Goal: Task Accomplishment & Management: Use online tool/utility

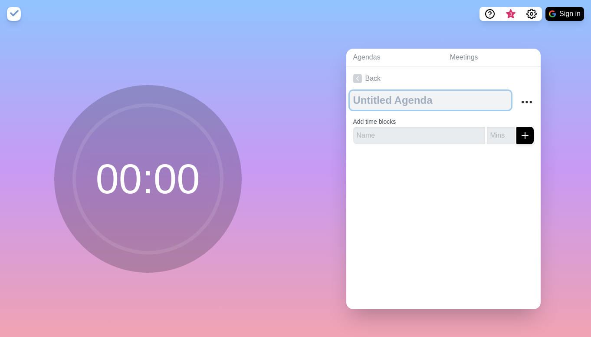
click at [377, 105] on textarea at bounding box center [430, 100] width 161 height 19
type textarea "TCA"
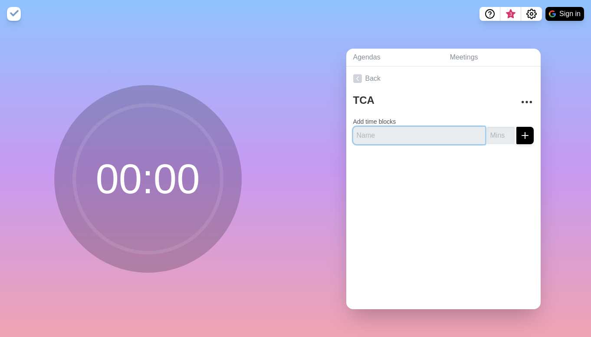
click at [396, 134] on input "text" at bounding box center [419, 135] width 132 height 17
type input "Quoting"
click at [529, 139] on icon "submit" at bounding box center [525, 135] width 10 height 10
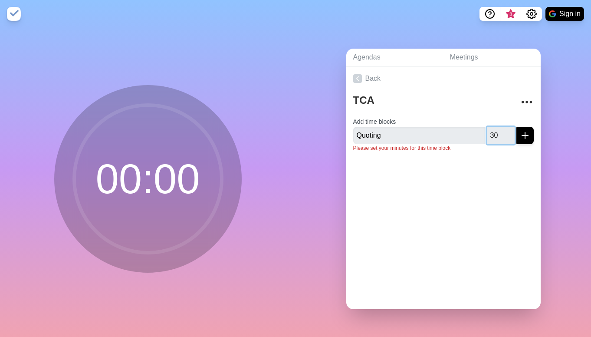
type input "30"
click at [525, 136] on line "submit" at bounding box center [525, 135] width 0 height 6
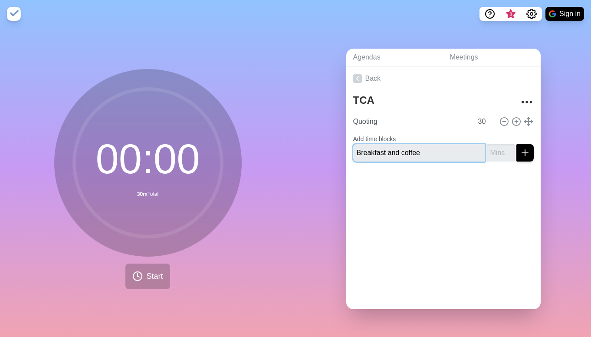
type input "Breakfast and coffee"
click at [502, 155] on input "number" at bounding box center [501, 152] width 28 height 17
type input "15"
click at [528, 152] on icon "submit" at bounding box center [525, 153] width 10 height 10
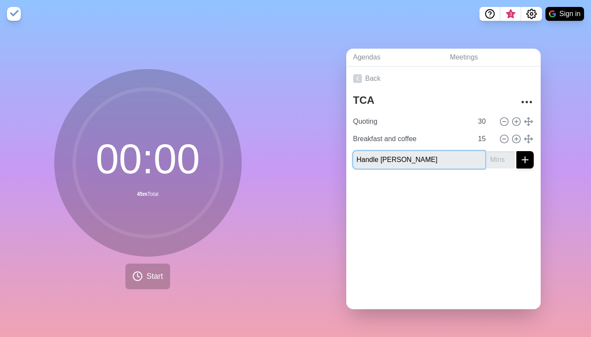
type input "Handle [PERSON_NAME]"
click at [503, 158] on input "number" at bounding box center [501, 159] width 28 height 17
type input "20"
click at [525, 162] on line "submit" at bounding box center [525, 160] width 0 height 6
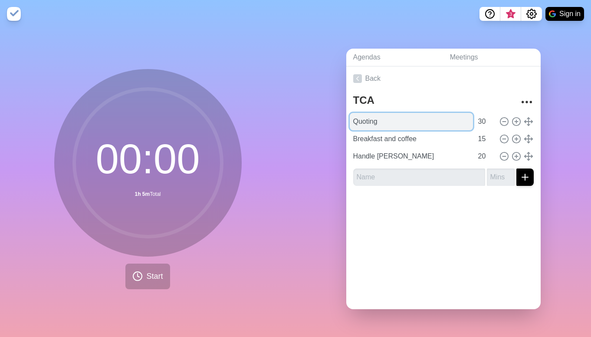
click at [435, 123] on input "Quoting" at bounding box center [411, 121] width 123 height 17
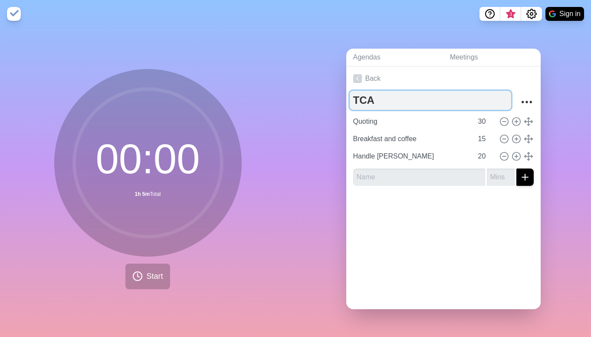
click at [446, 100] on textarea "TCA" at bounding box center [430, 100] width 161 height 19
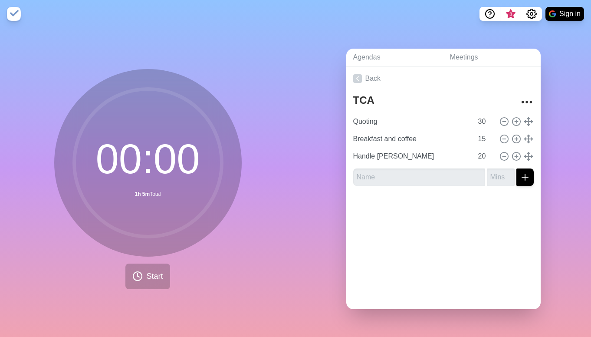
click at [271, 202] on div "00 : 00 1h 5m Total Start" at bounding box center [147, 182] width 295 height 309
click at [420, 177] on input "text" at bounding box center [419, 176] width 132 height 17
type input "Edit Video"
click at [499, 177] on input "number" at bounding box center [501, 176] width 28 height 17
type input "25"
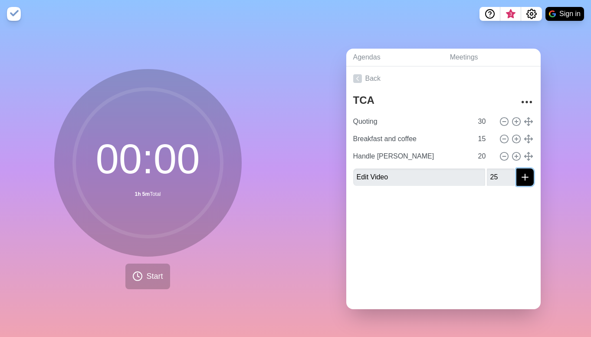
click at [526, 178] on icon "submit" at bounding box center [525, 177] width 10 height 10
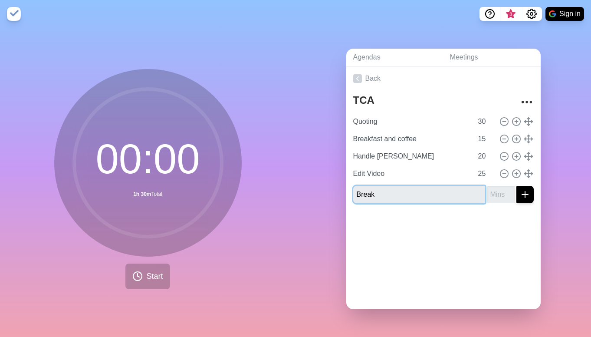
type input "Break"
click at [499, 192] on input "number" at bounding box center [501, 194] width 28 height 17
type input "5"
click at [522, 197] on icon "submit" at bounding box center [525, 194] width 10 height 10
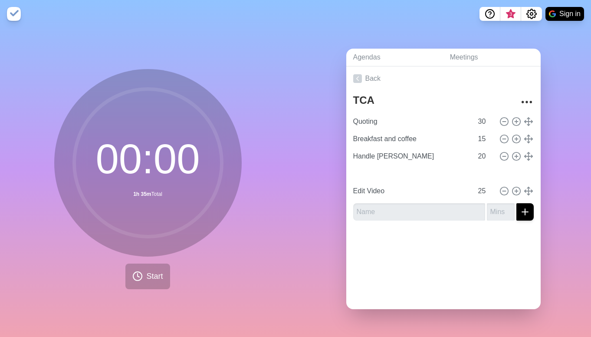
type input "Break"
type input "5"
type input "Edit Video"
type input "25"
click at [448, 267] on div "Back TCA Quoting 30 Breakfast and coffee 15 Handle [PERSON_NAME] 20 Break 5 Edi…" at bounding box center [443, 187] width 194 height 243
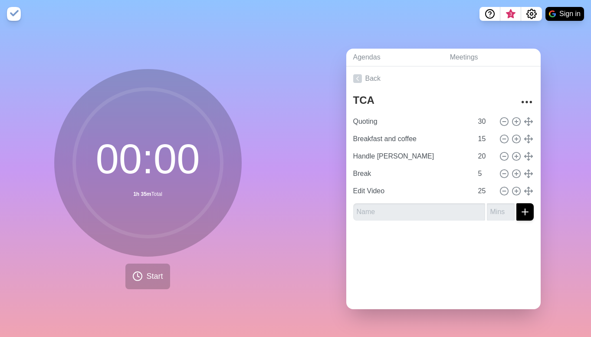
click at [404, 200] on form at bounding box center [443, 210] width 181 height 21
click at [407, 211] on input "text" at bounding box center [419, 211] width 132 height 17
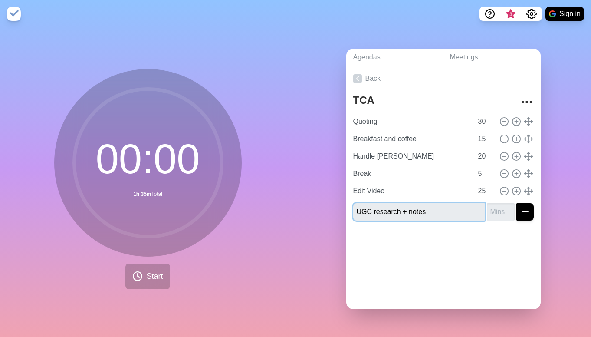
type input "UGC research + notes"
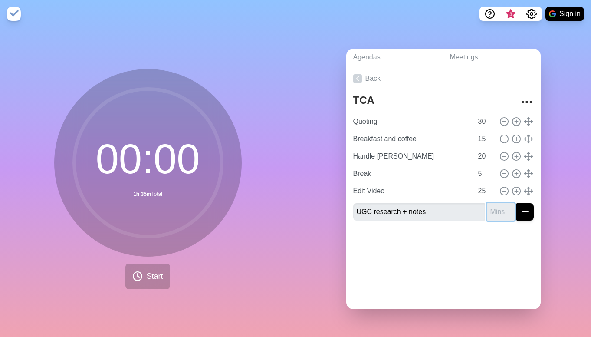
click at [496, 210] on input "number" at bounding box center [501, 211] width 28 height 17
type input "30"
click at [527, 213] on icon "submit" at bounding box center [525, 212] width 10 height 10
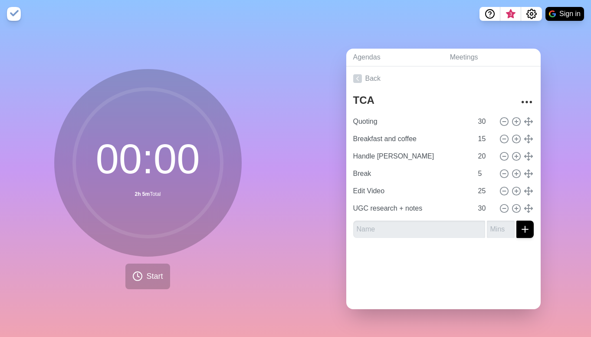
click at [295, 268] on div "Agendas Meetings Back TCA Quoting 30 Breakfast and coffee 15 Handle [PERSON_NAM…" at bounding box center [442, 182] width 295 height 309
click at [339, 112] on div "Agendas Meetings Back TCA Quoting 30 Breakfast and coffee 15 Handle [PERSON_NAM…" at bounding box center [442, 182] width 295 height 309
